Goal: Task Accomplishment & Management: Use online tool/utility

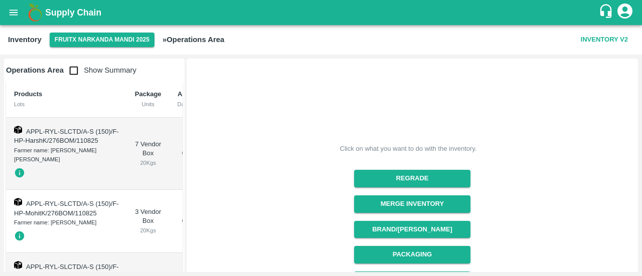
scroll to position [0, 73]
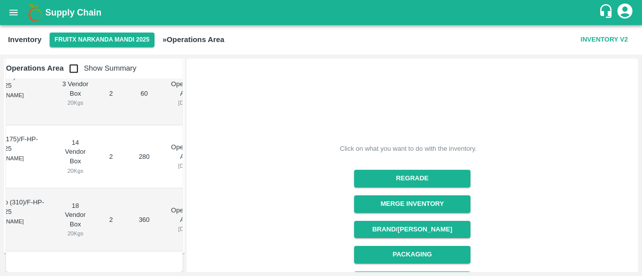
scroll to position [4551, 0]
click at [72, 70] on input "checkbox" at bounding box center [74, 69] width 20 height 20
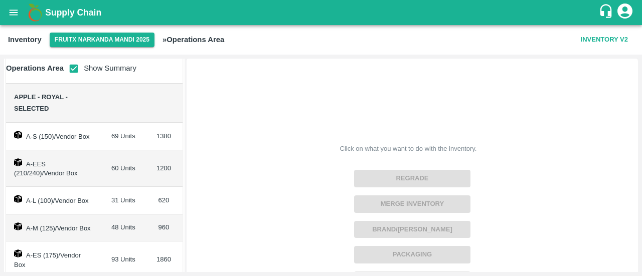
scroll to position [0, 0]
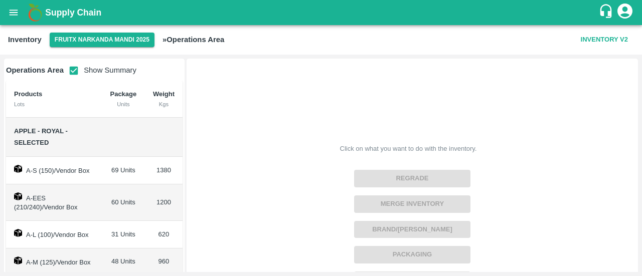
click at [245, 110] on div "Click on what you want to do with the inventory. Regrade Merge Inventory Brand/…" at bounding box center [407, 249] width 449 height 386
click at [71, 73] on input "checkbox" at bounding box center [74, 71] width 20 height 20
checkbox input "false"
